Goal: Obtain resource: Download file/media

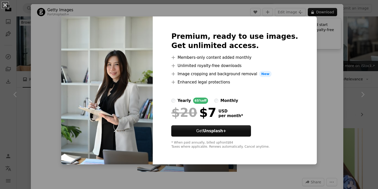
scroll to position [278, 0]
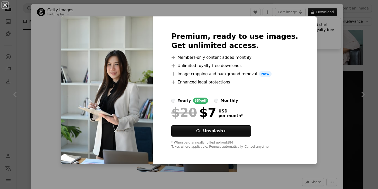
click at [114, 27] on img at bounding box center [107, 90] width 92 height 148
click at [7, 8] on button "An X shape" at bounding box center [5, 5] width 6 height 6
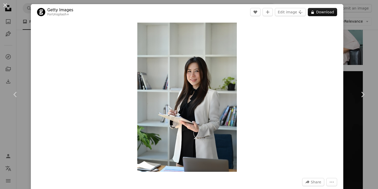
click at [25, 13] on div "An X shape Chevron left Chevron right Getty Images For Unsplash+ A heart A plus…" at bounding box center [189, 94] width 378 height 189
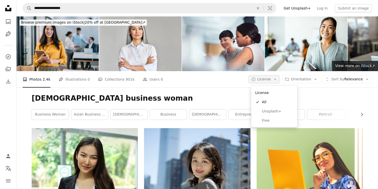
click at [278, 83] on button "A copyright icon © License Arrow down" at bounding box center [264, 79] width 32 height 8
click at [281, 110] on span "Unsplash+" at bounding box center [277, 111] width 31 height 5
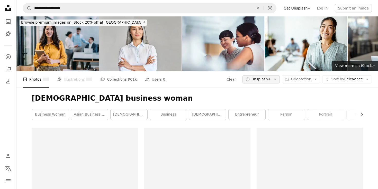
click at [272, 82] on button "A copyright icon © Unsplash+ Arrow down" at bounding box center [262, 79] width 38 height 8
click at [271, 119] on span "Free" at bounding box center [272, 120] width 31 height 5
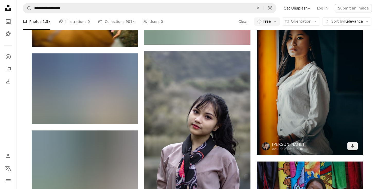
scroll to position [6008, 0]
